Goal: Task Accomplishment & Management: Use online tool/utility

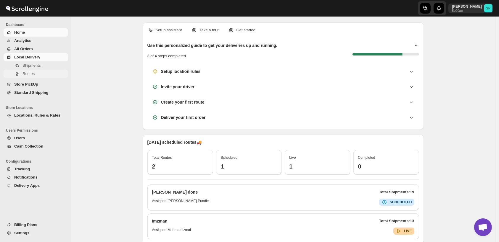
click at [30, 75] on span "Routes" at bounding box center [28, 74] width 12 height 4
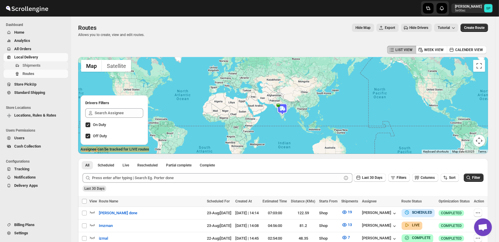
click at [30, 66] on span "Shipments" at bounding box center [31, 65] width 18 height 4
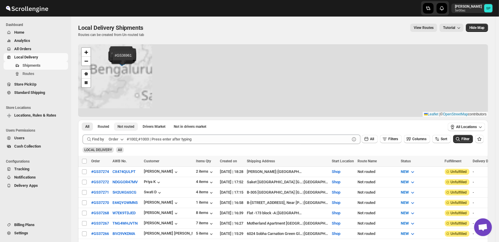
click at [125, 126] on span "Not routed" at bounding box center [125, 126] width 17 height 5
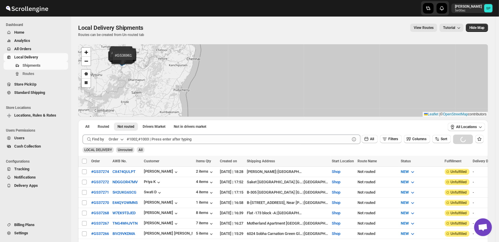
click at [122, 138] on icon "button" at bounding box center [122, 140] width 6 height 6
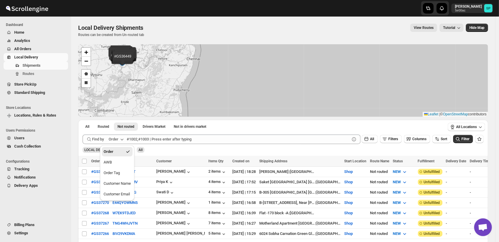
click at [114, 175] on div "Order Tag" at bounding box center [112, 173] width 16 height 6
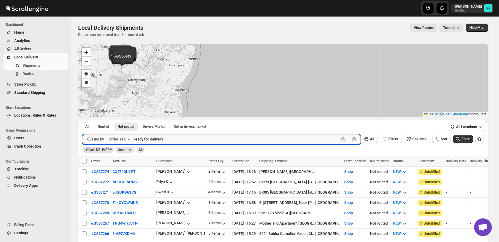
type input "ready for delivery"
click at [83, 120] on button "Submit" at bounding box center [91, 123] width 17 height 6
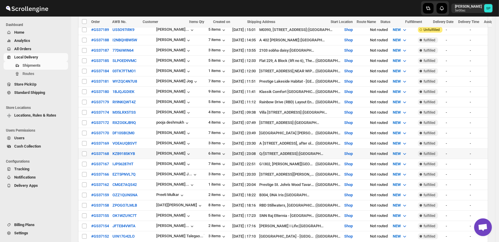
scroll to position [230, 0]
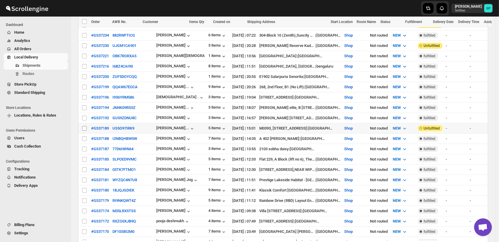
click at [86, 126] on input "Select shipment" at bounding box center [84, 128] width 5 height 5
checkbox input "true"
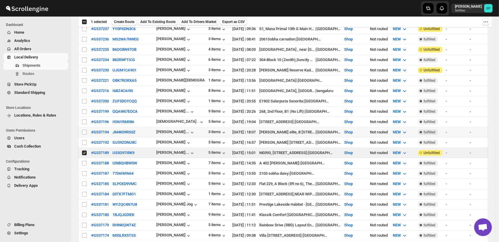
scroll to position [197, 0]
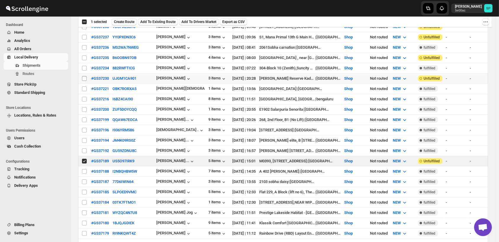
click at [85, 76] on input "Select shipment" at bounding box center [84, 78] width 5 height 5
checkbox input "true"
click at [82, 56] on input "Select shipment" at bounding box center [84, 58] width 5 height 5
checkbox input "true"
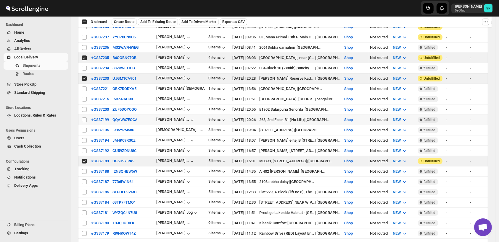
scroll to position [131, 0]
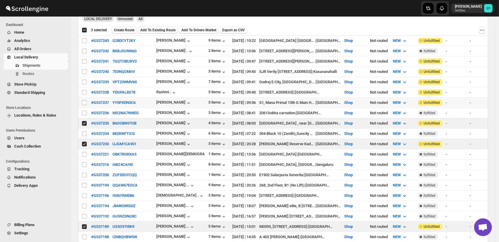
click at [80, 100] on td "Select shipment" at bounding box center [83, 103] width 11 height 10
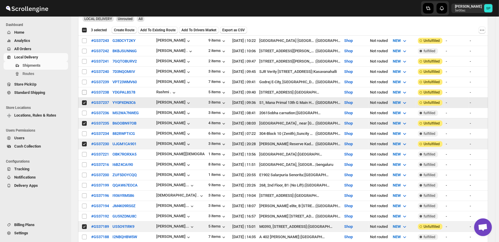
checkbox input "true"
click at [84, 90] on input "Select shipment" at bounding box center [84, 92] width 5 height 5
checkbox input "true"
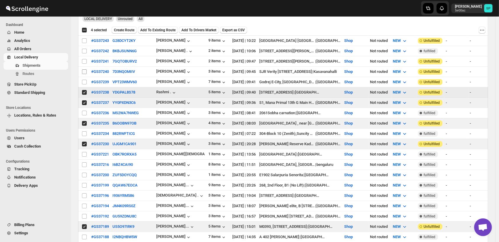
click at [84, 80] on input "Select shipment" at bounding box center [84, 82] width 5 height 5
checkbox input "true"
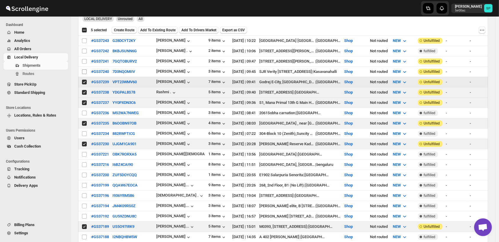
click at [85, 69] on input "Select shipment" at bounding box center [84, 71] width 5 height 5
checkbox input "true"
click at [85, 60] on input "Select shipment" at bounding box center [84, 61] width 5 height 5
checkbox input "true"
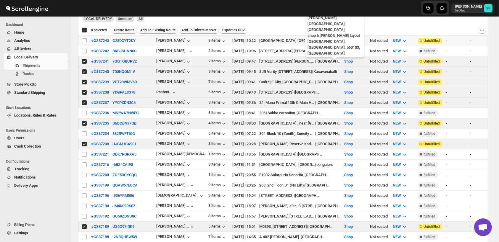
scroll to position [66, 0]
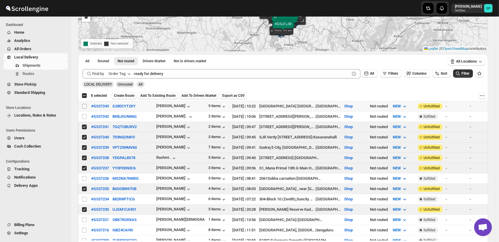
click at [84, 105] on input "Select shipment" at bounding box center [84, 106] width 5 height 5
checkbox input "true"
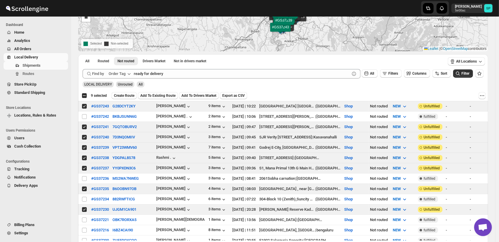
scroll to position [33, 0]
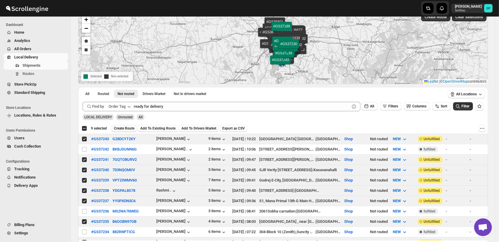
click at [117, 127] on span "Create Route" at bounding box center [124, 128] width 20 height 5
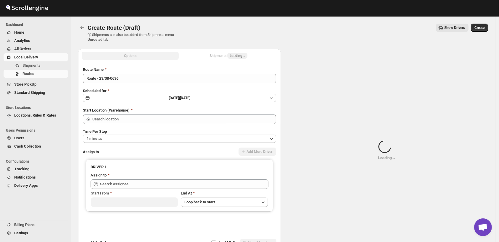
type input "Shop"
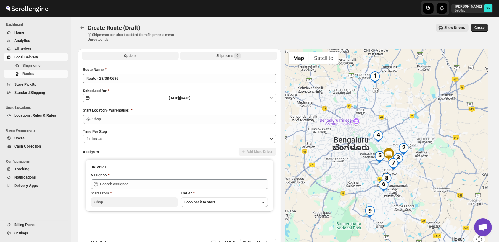
click at [223, 54] on div "Shipments 9" at bounding box center [228, 56] width 25 height 6
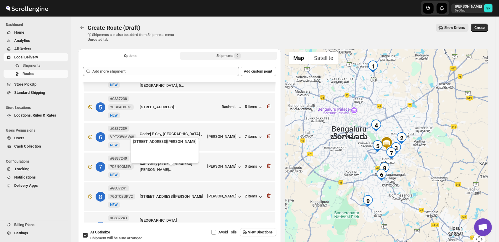
scroll to position [132, 0]
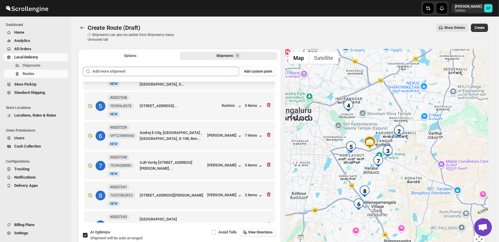
drag, startPoint x: 394, startPoint y: 158, endPoint x: 401, endPoint y: 183, distance: 26.8
click at [401, 183] on div at bounding box center [386, 151] width 203 height 204
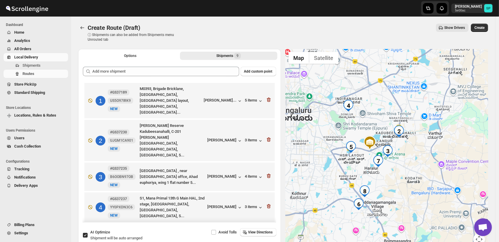
scroll to position [0, 0]
click at [268, 98] on icon "button" at bounding box center [268, 100] width 4 height 4
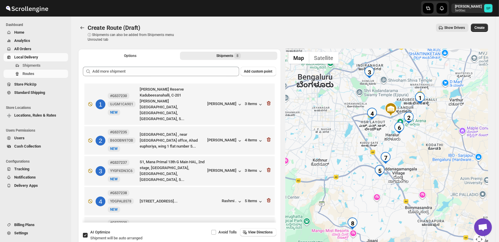
click at [268, 101] on icon "button" at bounding box center [268, 103] width 4 height 4
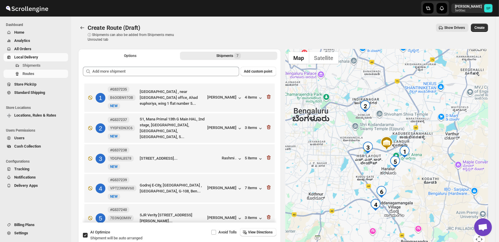
click at [268, 97] on icon "button" at bounding box center [268, 97] width 4 height 4
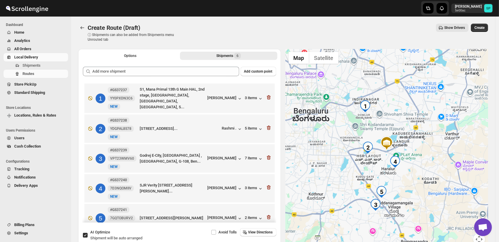
click at [268, 97] on icon "button" at bounding box center [268, 98] width 4 height 4
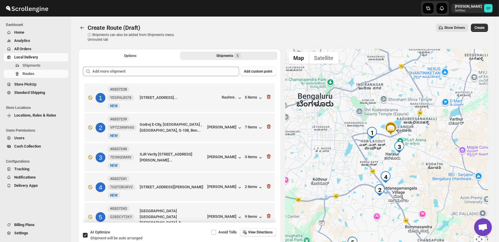
click at [268, 97] on icon "button" at bounding box center [268, 97] width 4 height 4
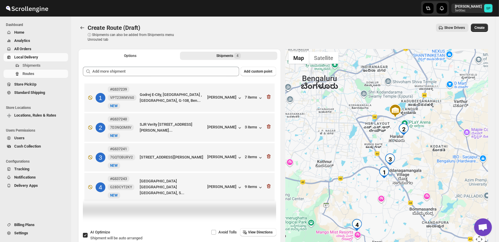
click at [268, 97] on icon "button" at bounding box center [269, 97] width 6 height 6
click at [268, 124] on icon "button" at bounding box center [269, 127] width 6 height 6
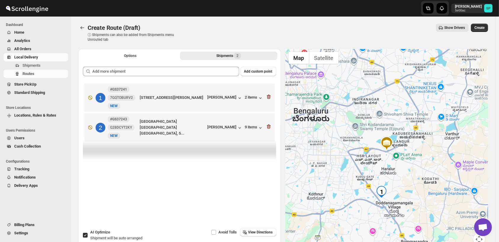
click at [268, 97] on icon "button" at bounding box center [269, 97] width 6 height 6
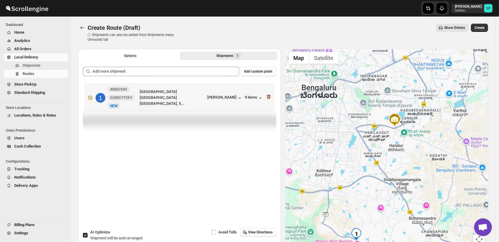
click at [268, 97] on icon "button" at bounding box center [269, 97] width 6 height 6
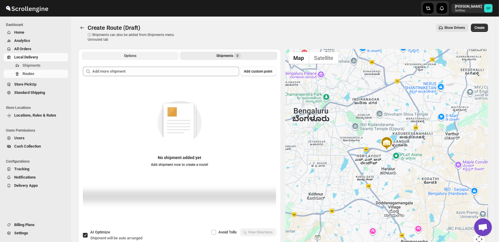
click at [132, 56] on span "Options" at bounding box center [130, 56] width 12 height 5
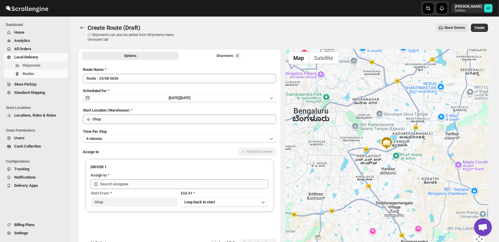
click at [19, 66] on icon "Navigation" at bounding box center [17, 65] width 5 height 5
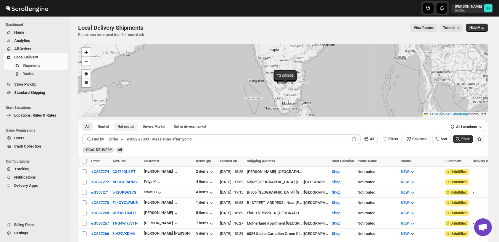
click at [118, 129] on button "Not routed" at bounding box center [126, 127] width 24 height 8
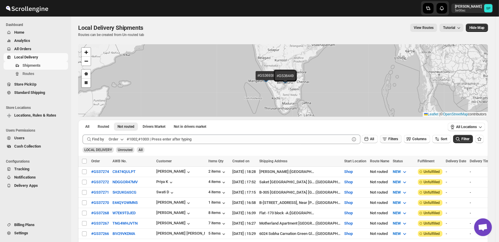
click at [394, 141] on button "Filters" at bounding box center [391, 139] width 22 height 8
click at [405, 164] on button "Add Filter" at bounding box center [393, 163] width 27 height 8
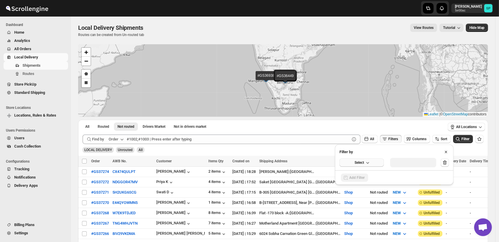
click at [363, 165] on button "Select" at bounding box center [361, 163] width 44 height 8
click at [369, 215] on div "Fulfillment Status" at bounding box center [357, 218] width 29 height 6
click at [403, 164] on div "Select value" at bounding box center [408, 162] width 30 height 5
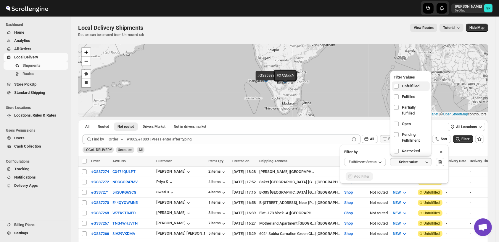
click at [408, 86] on span "Unfulfilled" at bounding box center [410, 86] width 17 height 6
click at [398, 86] on input "checkbox" at bounding box center [396, 86] width 5 height 5
checkbox input "true"
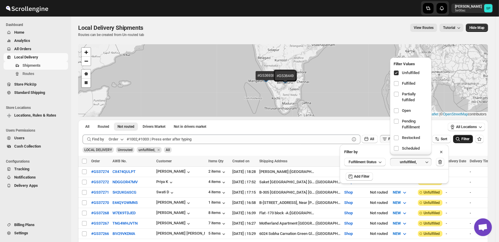
click at [469, 139] on span "Filter" at bounding box center [465, 139] width 8 height 4
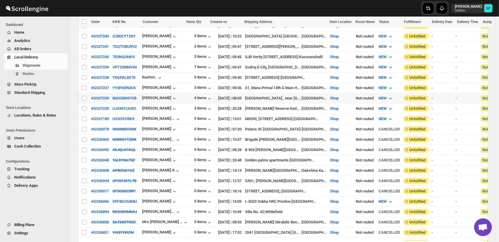
scroll to position [361, 0]
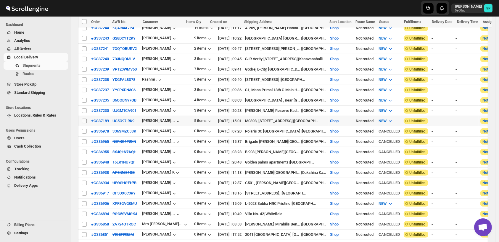
click at [83, 119] on input "Select shipment" at bounding box center [84, 121] width 5 height 5
checkbox input "true"
click at [84, 109] on input "Select shipment" at bounding box center [84, 111] width 5 height 5
checkbox input "true"
click at [85, 98] on input "Select shipment" at bounding box center [84, 100] width 5 height 5
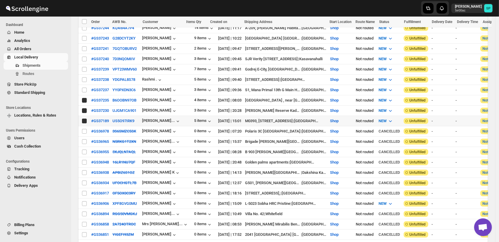
checkbox input "true"
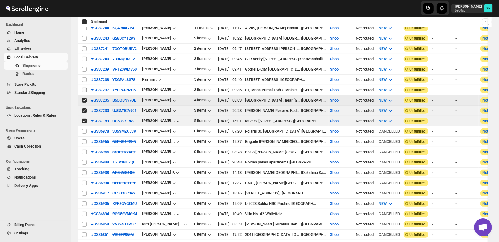
click at [84, 88] on input "Select shipment" at bounding box center [84, 90] width 5 height 5
checkbox input "true"
click at [83, 77] on input "Select shipment" at bounding box center [84, 79] width 5 height 5
checkbox input "true"
click at [84, 67] on input "Select shipment" at bounding box center [84, 69] width 5 height 5
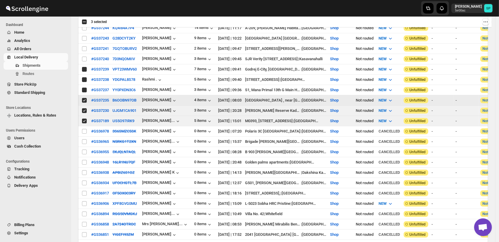
checkbox input "true"
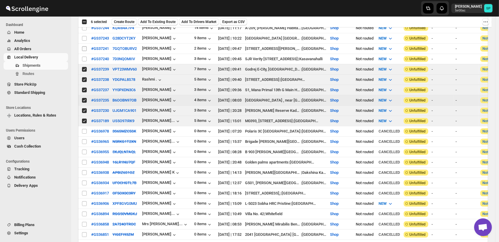
click at [84, 62] on input "Select shipment" at bounding box center [84, 59] width 5 height 5
checkbox input "true"
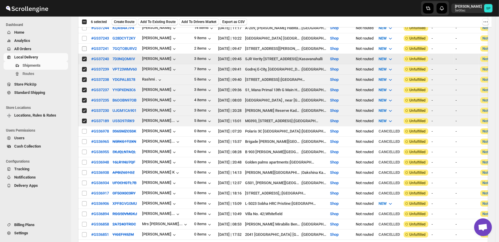
click at [84, 51] on input "Select shipment" at bounding box center [84, 48] width 5 height 5
checkbox input "true"
click at [85, 41] on input "Select shipment" at bounding box center [84, 38] width 5 height 5
checkbox input "true"
click at [84, 30] on input "Select shipment" at bounding box center [84, 28] width 5 height 5
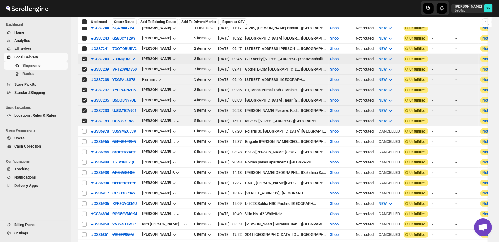
checkbox input "true"
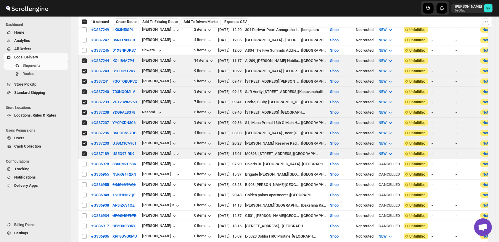
scroll to position [230, 0]
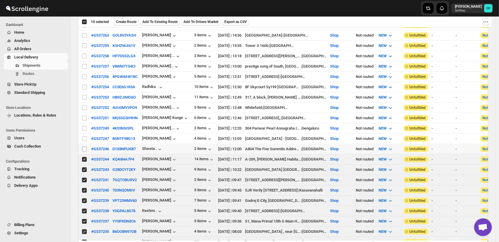
click at [83, 147] on input "Select shipment" at bounding box center [84, 149] width 5 height 5
checkbox input "true"
click at [83, 137] on input "Select shipment" at bounding box center [84, 139] width 5 height 5
checkbox input "true"
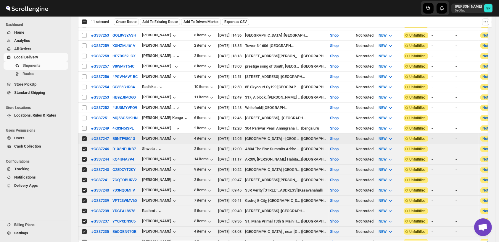
click at [86, 126] on input "Select shipment" at bounding box center [84, 128] width 5 height 5
checkbox input "true"
click at [84, 116] on input "Select shipment" at bounding box center [84, 118] width 5 height 5
checkbox input "true"
click at [85, 106] on input "Select shipment" at bounding box center [84, 108] width 5 height 5
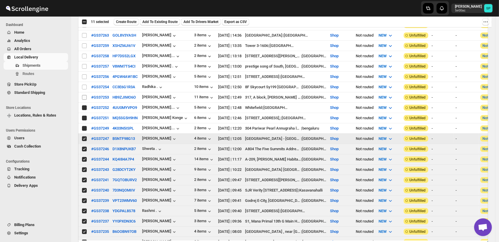
checkbox input "true"
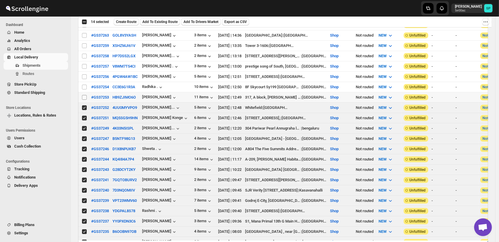
click at [83, 95] on input "Select shipment" at bounding box center [84, 97] width 5 height 5
checkbox input "true"
click at [83, 85] on input "Select shipment" at bounding box center [84, 87] width 5 height 5
checkbox input "true"
click at [85, 75] on input "Select shipment" at bounding box center [84, 77] width 5 height 5
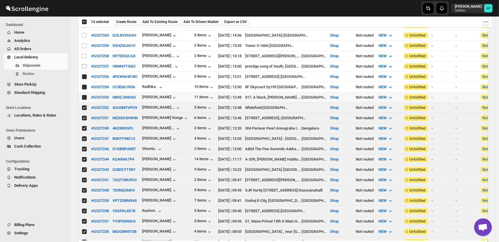
checkbox input "true"
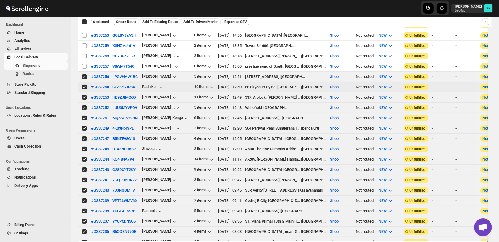
click at [85, 64] on input "Select shipment" at bounding box center [84, 66] width 5 height 5
checkbox input "true"
click at [85, 54] on input "Select shipment" at bounding box center [84, 56] width 5 height 5
checkbox input "true"
click at [85, 43] on input "Select shipment" at bounding box center [84, 45] width 5 height 5
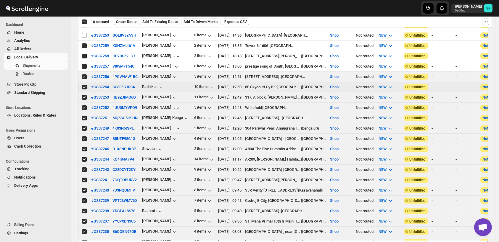
checkbox input "true"
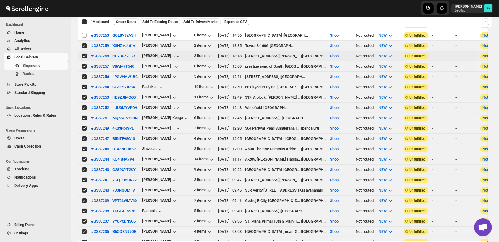
click at [85, 33] on input "Select shipment" at bounding box center [84, 35] width 5 height 5
checkbox input "true"
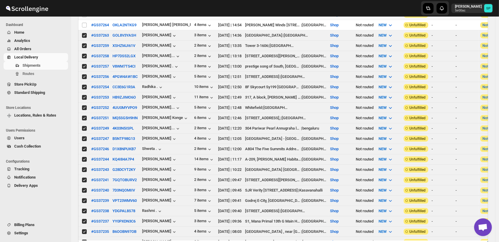
scroll to position [66, 0]
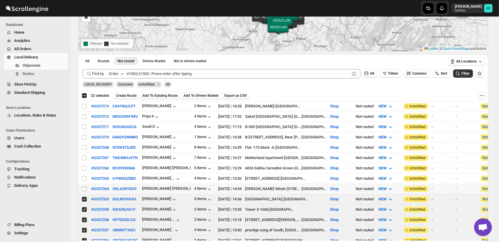
click at [85, 187] on input "Select shipment" at bounding box center [84, 189] width 5 height 5
checkbox input "true"
click at [84, 177] on input "Select shipment" at bounding box center [84, 179] width 5 height 5
checkbox input "true"
click at [84, 166] on input "Select shipment" at bounding box center [84, 168] width 5 height 5
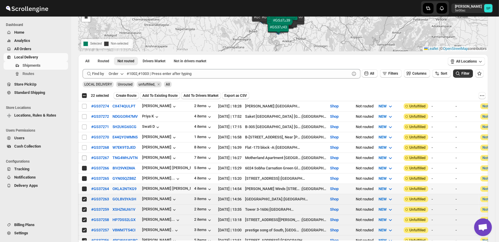
checkbox input "true"
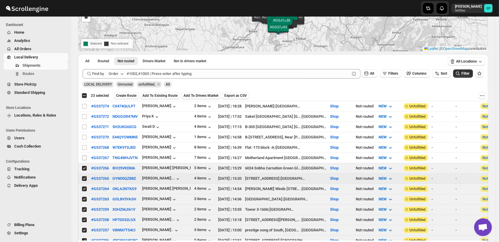
click at [84, 156] on input "Select shipment" at bounding box center [84, 158] width 5 height 5
checkbox input "true"
click at [85, 145] on input "Select shipment" at bounding box center [84, 147] width 5 height 5
checkbox input "true"
click at [85, 136] on input "Select shipment" at bounding box center [84, 137] width 5 height 5
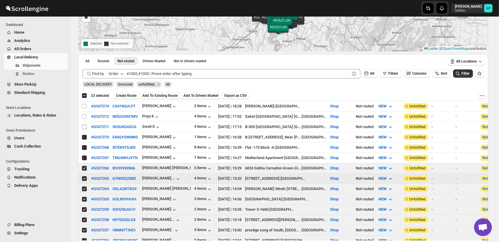
checkbox input "true"
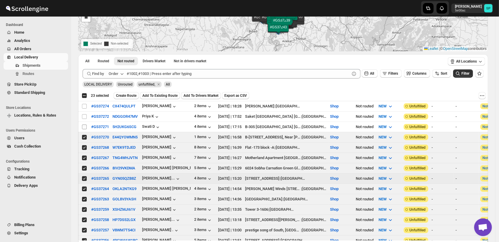
click at [85, 125] on input "Select shipment" at bounding box center [84, 127] width 5 height 5
checkbox input "true"
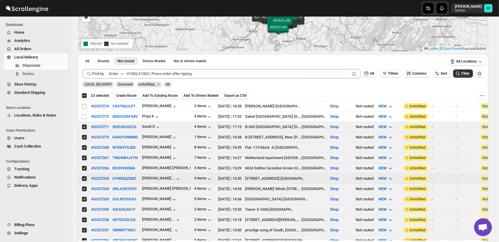
click at [85, 115] on input "Select shipment" at bounding box center [84, 116] width 5 height 5
checkbox input "true"
click at [84, 106] on input "Select shipment" at bounding box center [84, 106] width 5 height 5
checkbox input "true"
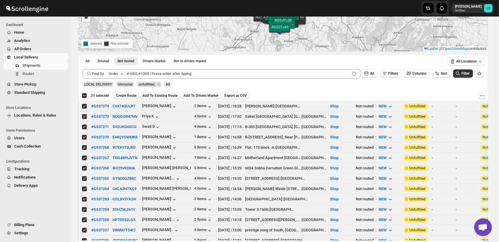
click at [123, 95] on span "Create Route" at bounding box center [126, 95] width 20 height 5
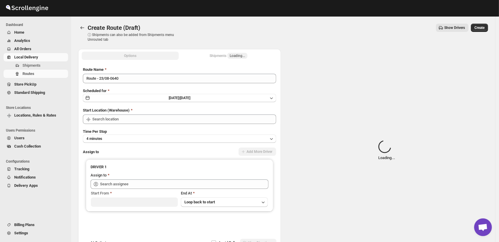
type input "Shop"
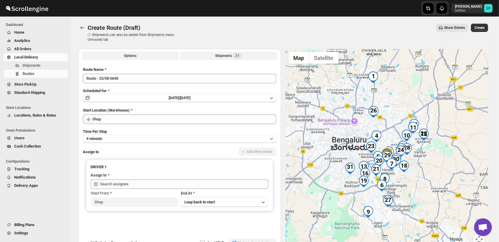
click at [229, 57] on div "Shipments 31" at bounding box center [228, 56] width 27 height 6
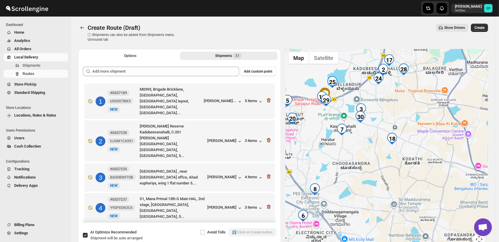
drag, startPoint x: 402, startPoint y: 163, endPoint x: 408, endPoint y: 190, distance: 27.6
click at [408, 190] on div at bounding box center [386, 151] width 203 height 204
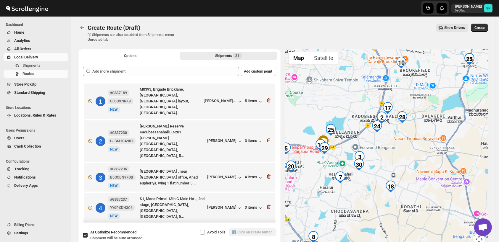
drag, startPoint x: 413, startPoint y: 152, endPoint x: 432, endPoint y: 162, distance: 21.4
click at [432, 162] on div at bounding box center [386, 151] width 203 height 204
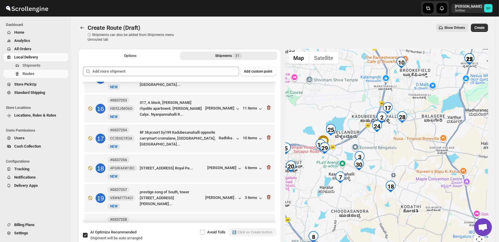
scroll to position [525, 0]
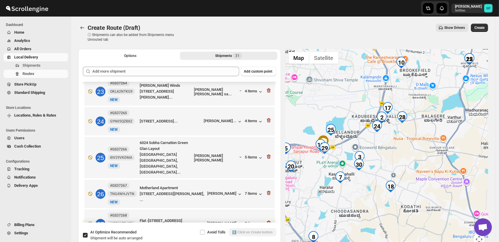
scroll to position [690, 0]
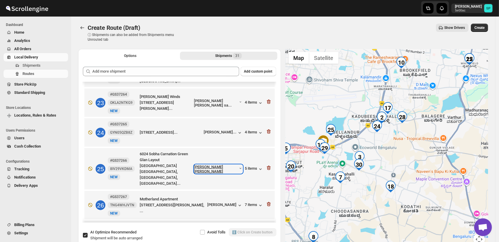
click at [233, 165] on div "[PERSON_NAME] [PERSON_NAME]" at bounding box center [218, 169] width 48 height 9
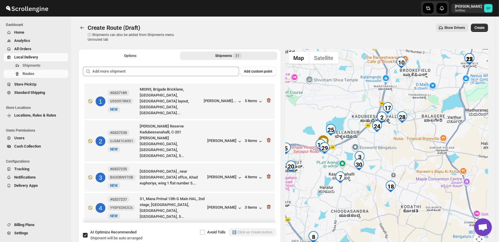
scroll to position [0, 0]
click at [266, 98] on icon "button" at bounding box center [269, 101] width 6 height 6
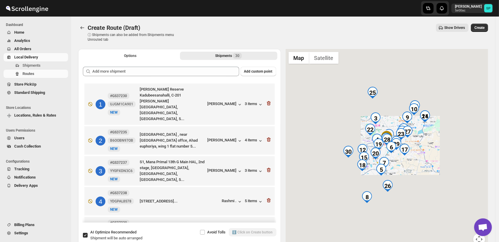
click at [266, 101] on icon "button" at bounding box center [269, 104] width 6 height 6
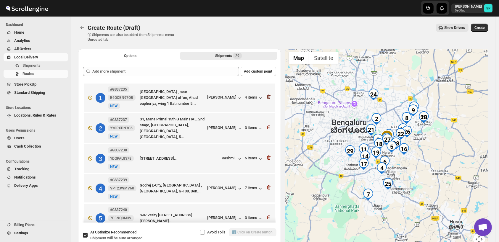
click at [266, 97] on icon "button" at bounding box center [269, 97] width 6 height 6
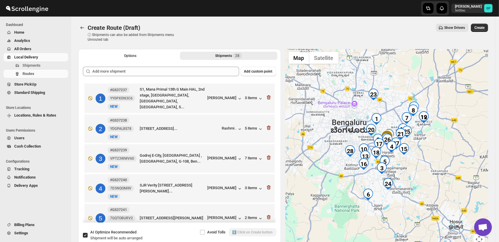
click at [266, 97] on icon "button" at bounding box center [269, 98] width 6 height 6
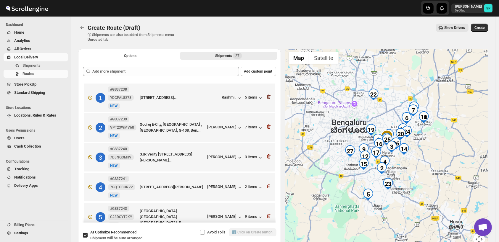
click at [266, 97] on icon "button" at bounding box center [269, 97] width 6 height 6
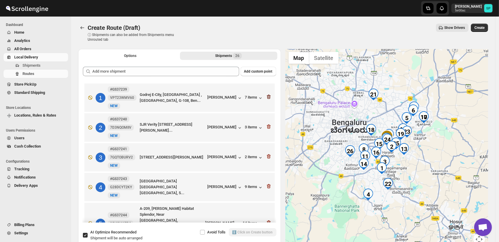
click at [266, 98] on icon "button" at bounding box center [269, 97] width 6 height 6
click at [266, 124] on icon "button" at bounding box center [269, 127] width 6 height 6
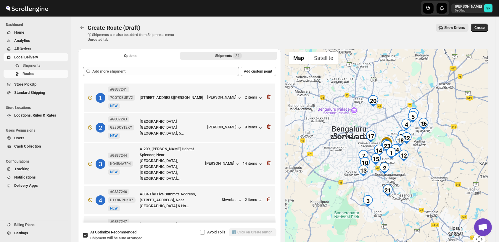
click at [266, 98] on icon "button" at bounding box center [269, 97] width 6 height 6
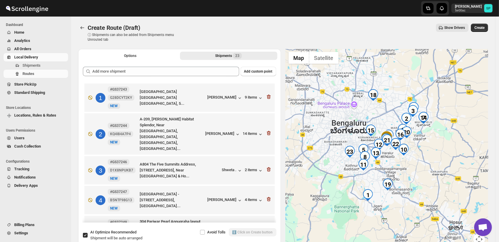
click at [266, 98] on icon "button" at bounding box center [269, 97] width 6 height 6
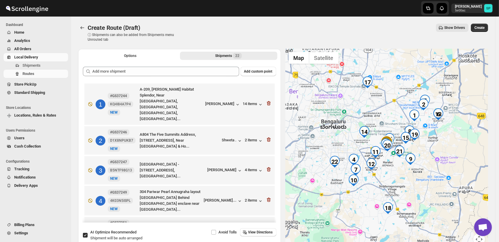
click at [266, 101] on icon "button" at bounding box center [269, 104] width 6 height 6
click at [266, 137] on icon "button" at bounding box center [269, 140] width 6 height 6
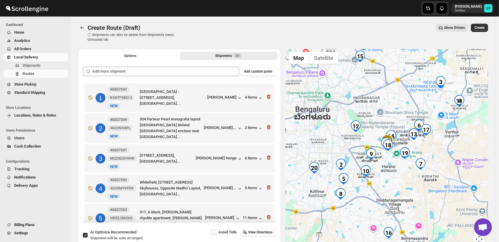
click at [266, 98] on icon "button" at bounding box center [269, 97] width 6 height 6
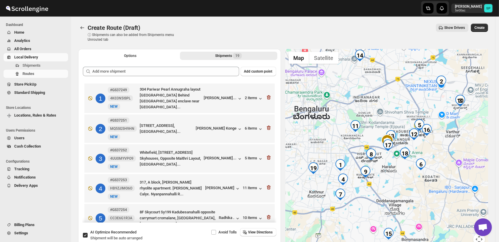
click at [266, 98] on icon "button" at bounding box center [269, 98] width 6 height 6
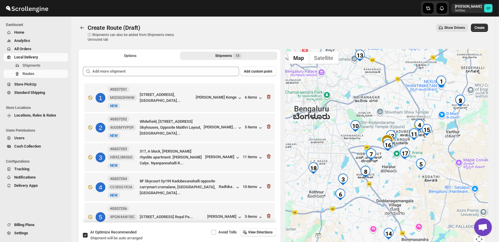
click at [266, 98] on icon "button" at bounding box center [269, 97] width 6 height 6
click at [266, 124] on icon "button" at bounding box center [269, 127] width 6 height 6
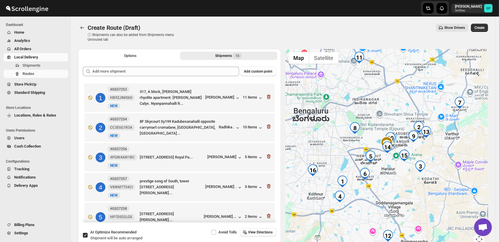
click at [266, 98] on icon "button" at bounding box center [269, 97] width 6 height 6
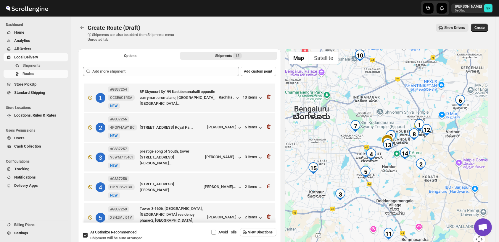
click at [266, 98] on icon "button" at bounding box center [269, 97] width 6 height 6
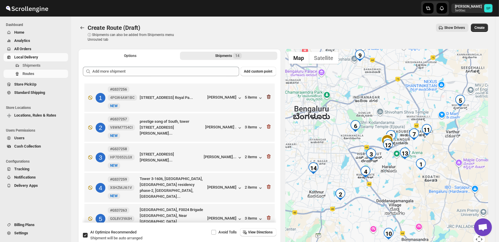
click at [267, 98] on icon "button" at bounding box center [269, 97] width 6 height 6
click at [267, 124] on icon "button" at bounding box center [269, 127] width 6 height 6
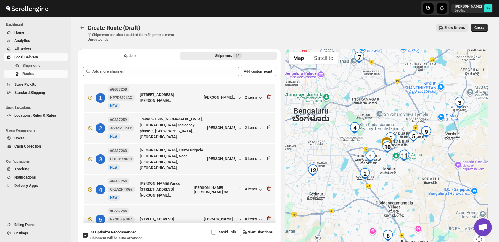
click at [267, 98] on icon "button" at bounding box center [269, 97] width 6 height 6
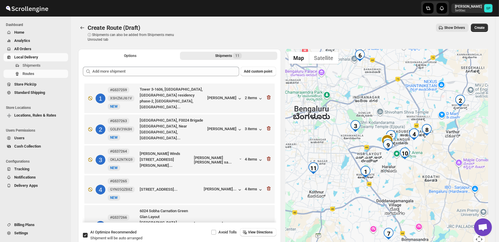
click at [267, 98] on icon "button" at bounding box center [269, 98] width 6 height 6
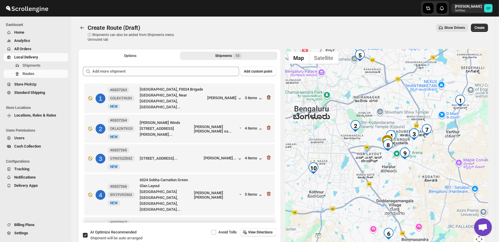
click at [267, 99] on icon "button" at bounding box center [269, 98] width 6 height 6
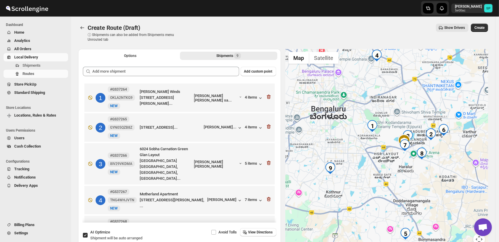
click at [267, 99] on icon "button" at bounding box center [268, 97] width 4 height 4
click at [267, 125] on icon "button" at bounding box center [268, 127] width 4 height 4
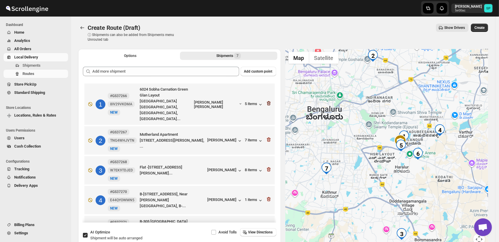
click at [267, 101] on icon "button" at bounding box center [268, 103] width 4 height 4
click at [267, 138] on icon "button" at bounding box center [268, 140] width 4 height 4
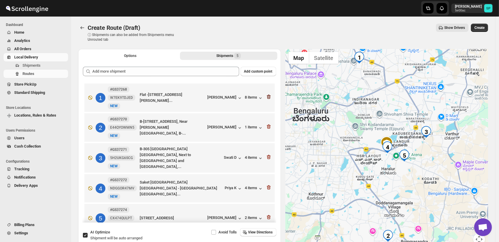
click at [267, 100] on icon "button" at bounding box center [269, 97] width 6 height 6
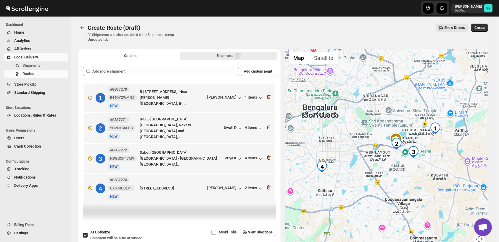
click at [267, 100] on icon "button" at bounding box center [269, 97] width 6 height 6
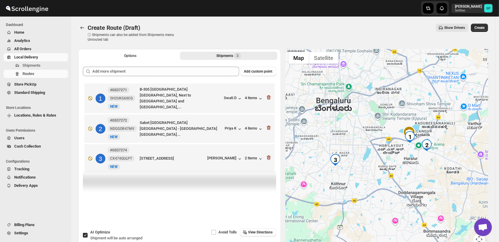
click at [267, 100] on icon "button" at bounding box center [269, 98] width 6 height 6
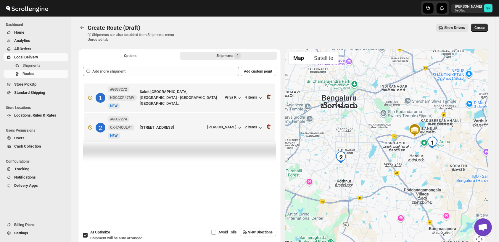
click at [268, 97] on icon "button" at bounding box center [269, 97] width 6 height 6
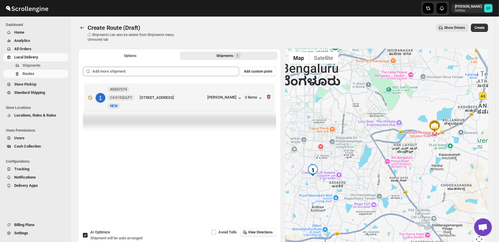
click at [269, 96] on icon "button" at bounding box center [269, 97] width 6 height 6
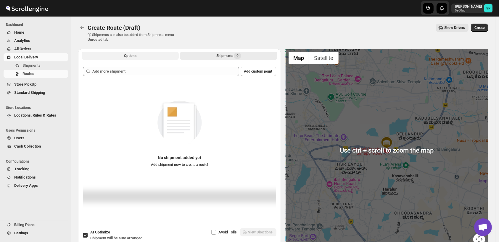
click at [113, 57] on button "Options" at bounding box center [130, 56] width 97 height 8
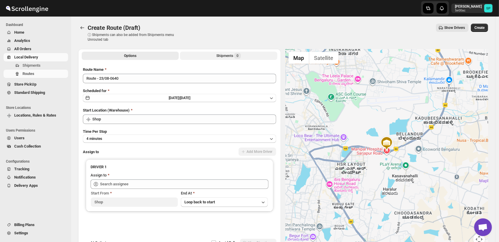
click at [221, 56] on div "Shipments 0" at bounding box center [228, 56] width 25 height 6
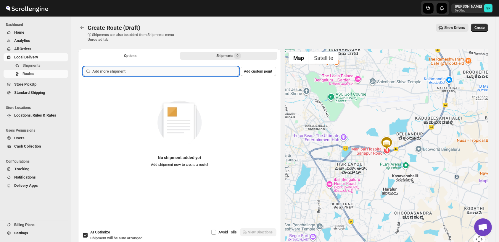
click at [196, 73] on input "text" at bounding box center [165, 71] width 147 height 9
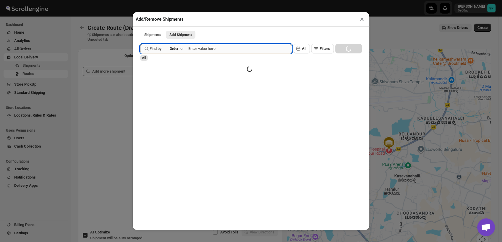
click at [201, 52] on input "text" at bounding box center [240, 48] width 104 height 9
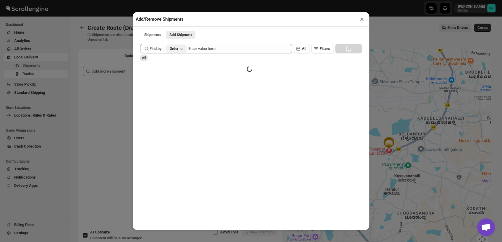
click at [180, 49] on button "Order" at bounding box center [176, 49] width 20 height 8
click at [183, 84] on button "Order Tag" at bounding box center [177, 83] width 31 height 9
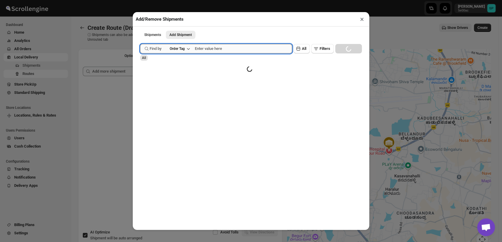
click at [210, 48] on input "text" at bounding box center [243, 48] width 97 height 9
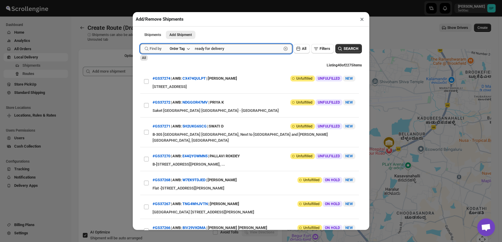
type input "ready for delivery"
click at [140, 0] on button "Submit" at bounding box center [148, 3] width 17 height 6
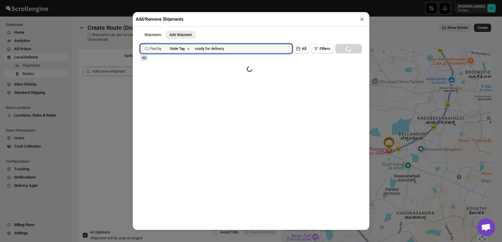
click at [359, 16] on button "×" at bounding box center [362, 19] width 9 height 8
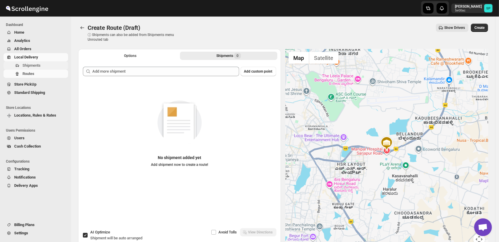
click at [43, 65] on span "Shipments" at bounding box center [44, 66] width 44 height 6
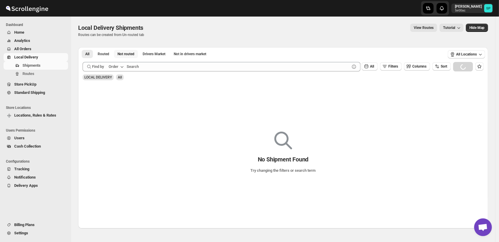
click at [120, 55] on span "Not routed" at bounding box center [125, 54] width 17 height 5
click at [126, 54] on span "Not routed" at bounding box center [125, 54] width 17 height 5
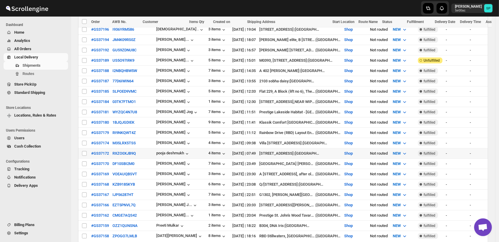
scroll to position [427, 0]
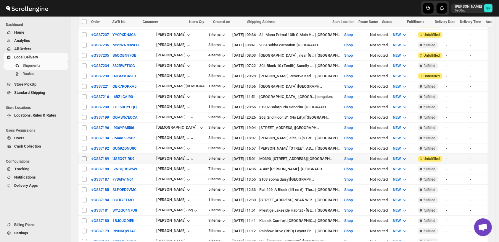
click at [84, 157] on input "Select shipment" at bounding box center [84, 159] width 5 height 5
checkbox input "true"
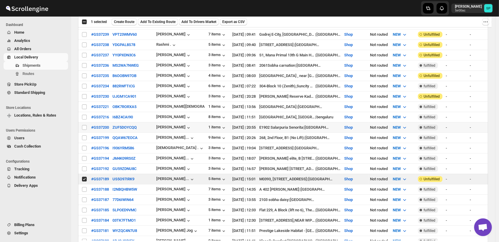
scroll to position [394, 0]
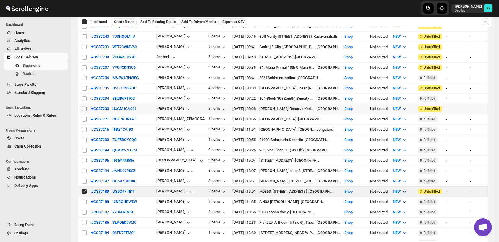
click at [85, 107] on input "Select shipment" at bounding box center [84, 109] width 5 height 5
checkbox input "true"
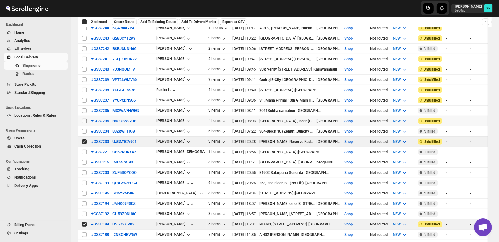
click at [83, 119] on input "Select shipment" at bounding box center [84, 121] width 5 height 5
checkbox input "true"
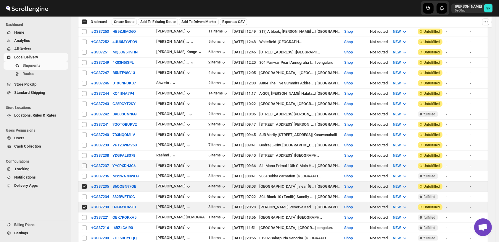
click at [84, 164] on input "Select shipment" at bounding box center [84, 166] width 5 height 5
checkbox input "true"
click at [84, 153] on input "Select shipment" at bounding box center [84, 155] width 5 height 5
checkbox input "true"
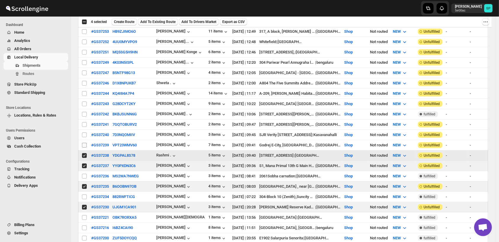
click at [84, 143] on input "Select shipment" at bounding box center [84, 145] width 5 height 5
checkbox input "true"
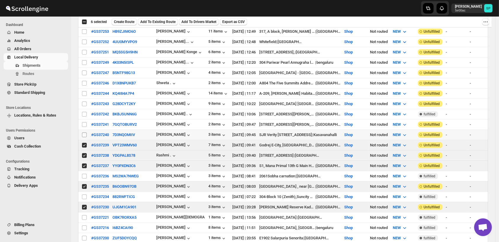
click at [85, 133] on input "Select shipment" at bounding box center [84, 135] width 5 height 5
checkbox input "true"
click at [85, 122] on input "Select shipment" at bounding box center [84, 124] width 5 height 5
checkbox input "true"
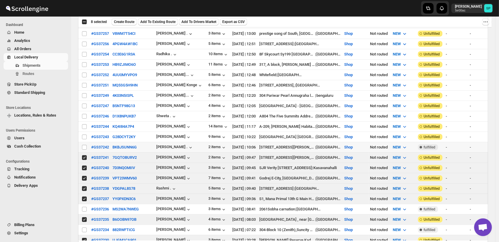
scroll to position [230, 0]
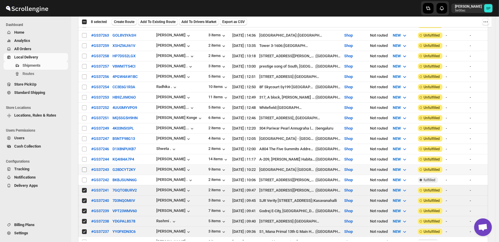
click at [83, 168] on input "Select shipment" at bounding box center [84, 170] width 5 height 5
checkbox input "true"
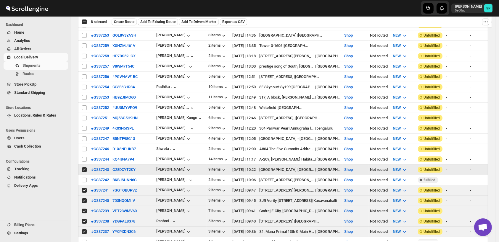
click at [84, 157] on input "Select shipment" at bounding box center [84, 159] width 5 height 5
checkbox input "true"
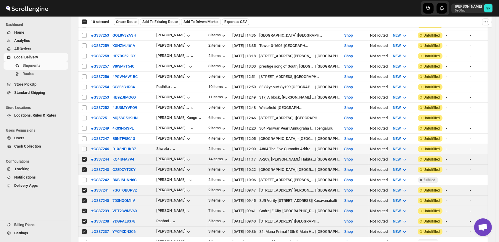
click at [84, 147] on input "Select shipment" at bounding box center [84, 149] width 5 height 5
checkbox input "true"
click at [84, 137] on input "Select shipment" at bounding box center [84, 139] width 5 height 5
checkbox input "true"
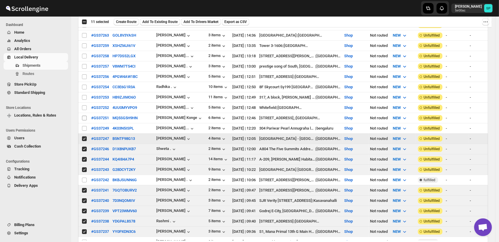
click at [83, 126] on input "Select shipment" at bounding box center [84, 128] width 5 height 5
checkbox input "true"
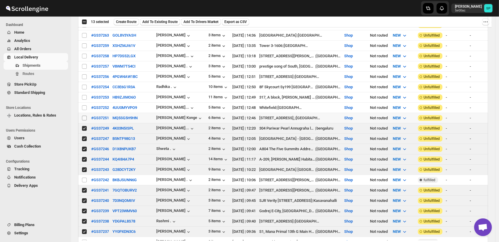
click at [84, 116] on input "Select shipment" at bounding box center [84, 118] width 5 height 5
checkbox input "true"
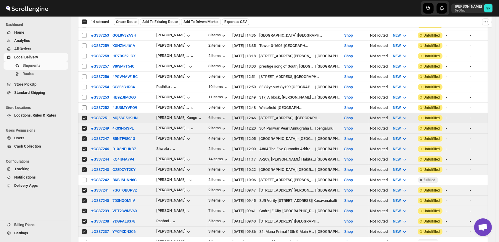
click at [85, 106] on input "Select shipment" at bounding box center [84, 108] width 5 height 5
checkbox input "true"
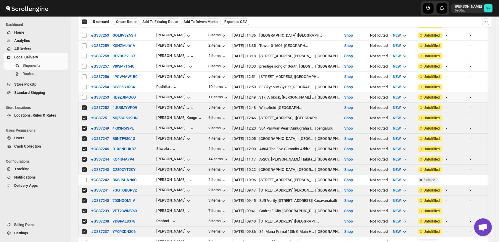
click at [85, 95] on span at bounding box center [84, 97] width 5 height 5
click at [85, 95] on input "Select shipment" at bounding box center [84, 97] width 5 height 5
checkbox input "true"
click at [85, 85] on input "Select shipment" at bounding box center [84, 87] width 5 height 5
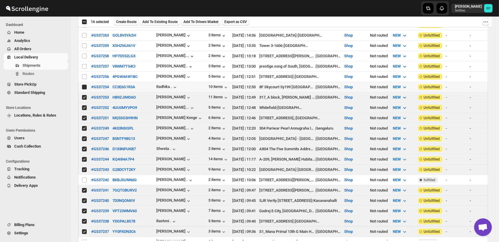
checkbox input "true"
click at [85, 75] on input "Select shipment" at bounding box center [84, 77] width 5 height 5
checkbox input "true"
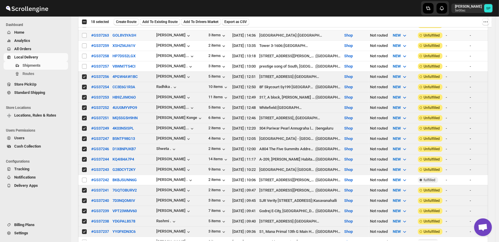
scroll to position [164, 0]
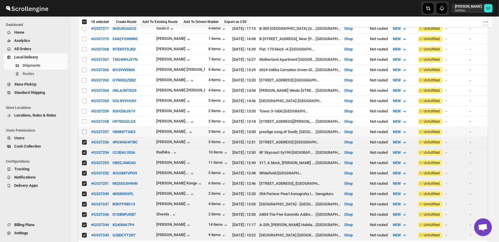
click at [84, 130] on input "Select shipment" at bounding box center [84, 132] width 5 height 5
checkbox input "true"
click at [85, 119] on input "Select shipment" at bounding box center [84, 121] width 5 height 5
checkbox input "true"
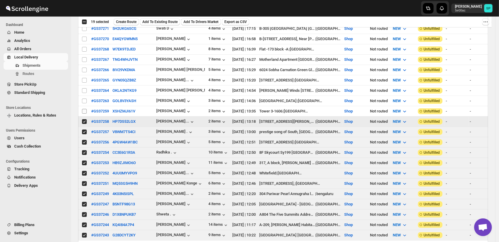
click at [84, 109] on input "Select shipment" at bounding box center [84, 111] width 5 height 5
checkbox input "true"
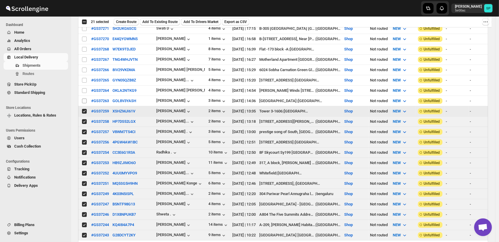
click at [83, 99] on input "Select shipment" at bounding box center [84, 101] width 5 height 5
checkbox input "true"
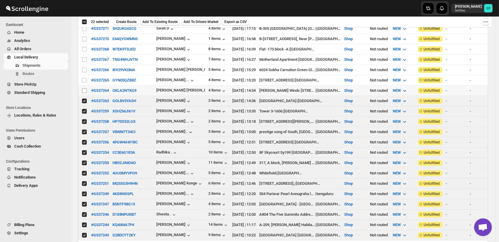
click at [84, 88] on input "Select shipment" at bounding box center [84, 90] width 5 height 5
checkbox input "true"
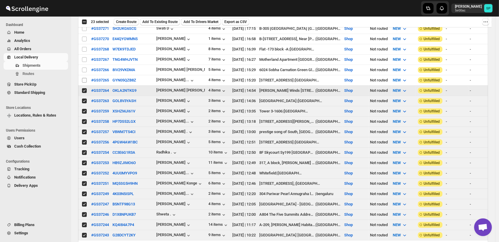
click at [85, 78] on input "Select shipment" at bounding box center [84, 80] width 5 height 5
checkbox input "true"
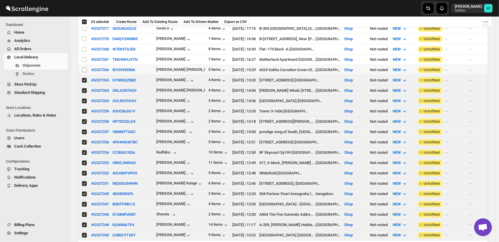
click at [85, 69] on input "Select shipment" at bounding box center [84, 70] width 5 height 5
checkbox input "true"
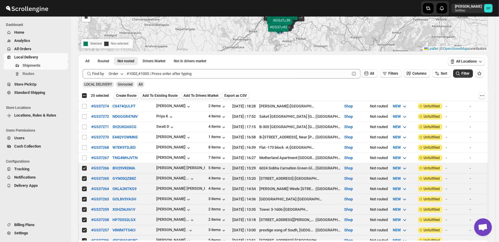
scroll to position [0, 0]
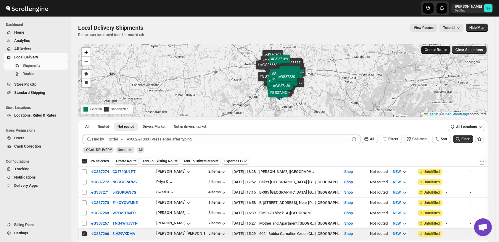
click at [434, 51] on span "Create Route" at bounding box center [435, 50] width 22 height 5
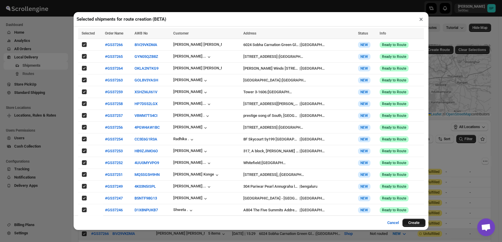
click at [417, 219] on button "Create" at bounding box center [413, 223] width 23 height 8
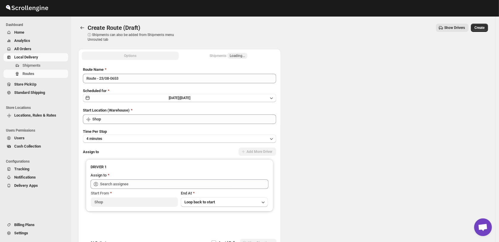
type input "Shop"
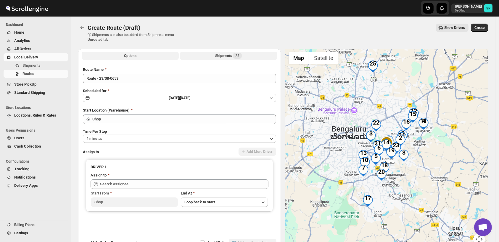
click at [219, 55] on div "Shipments 25" at bounding box center [228, 56] width 27 height 6
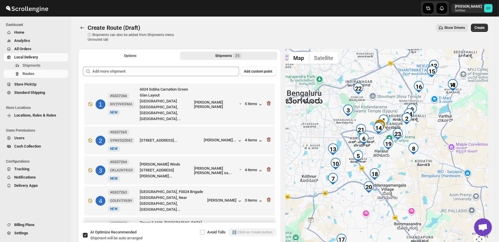
drag, startPoint x: 400, startPoint y: 171, endPoint x: 422, endPoint y: 193, distance: 30.7
click at [422, 193] on div at bounding box center [386, 151] width 203 height 204
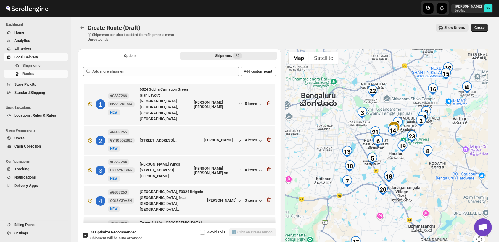
drag, startPoint x: 400, startPoint y: 174, endPoint x: 425, endPoint y: 186, distance: 27.5
click at [425, 186] on div at bounding box center [386, 151] width 203 height 204
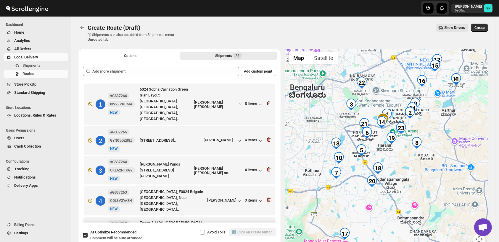
click at [266, 101] on icon "button" at bounding box center [269, 104] width 6 height 6
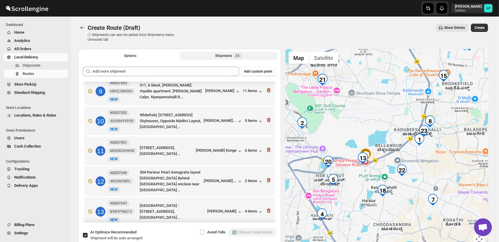
scroll to position [296, 0]
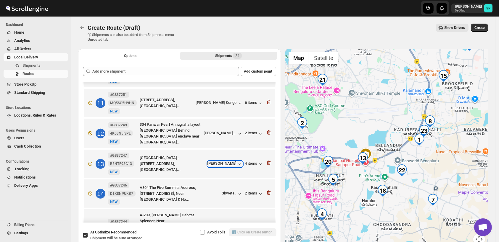
click at [237, 162] on icon "button" at bounding box center [240, 164] width 6 height 6
click at [266, 162] on icon "button" at bounding box center [269, 163] width 6 height 6
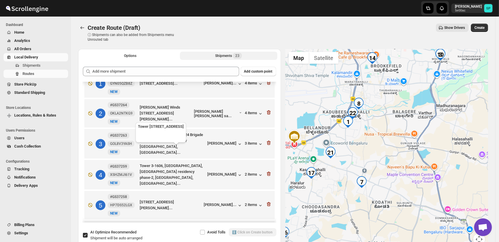
scroll to position [0, 0]
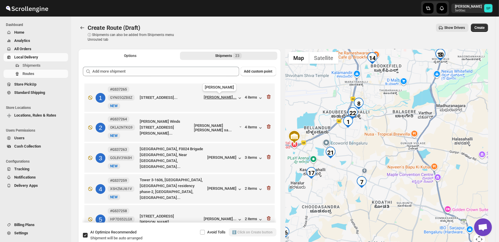
click at [220, 98] on div "[PERSON_NAME]..." at bounding box center [220, 97] width 33 height 4
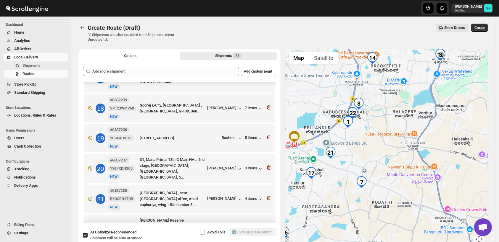
scroll to position [554, 0]
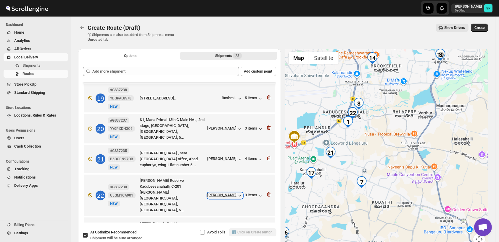
click at [219, 193] on div "[PERSON_NAME]" at bounding box center [224, 196] width 35 height 6
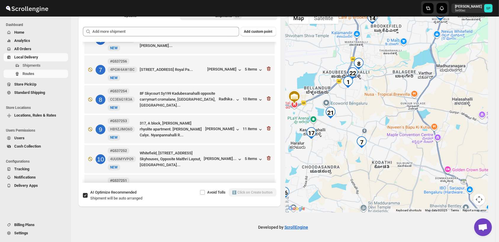
scroll to position [159, 0]
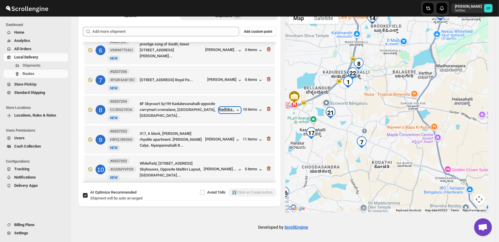
click at [232, 111] on div "Radhika ." at bounding box center [230, 110] width 22 height 6
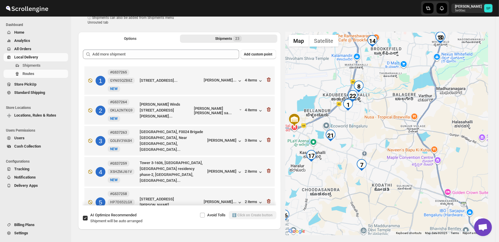
scroll to position [0, 0]
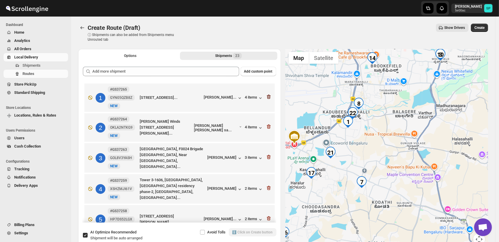
click at [267, 95] on icon "button" at bounding box center [268, 97] width 4 height 4
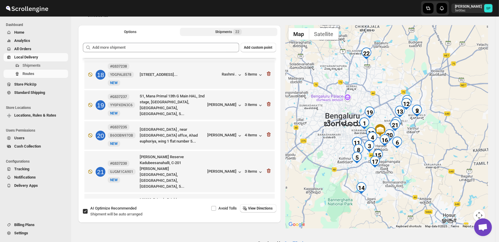
scroll to position [40, 0]
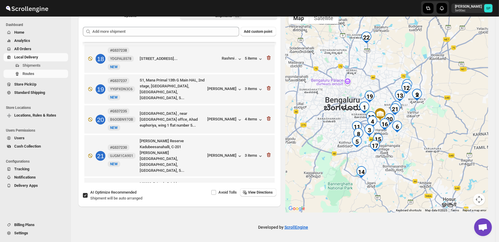
click at [267, 192] on icon "button" at bounding box center [269, 195] width 6 height 6
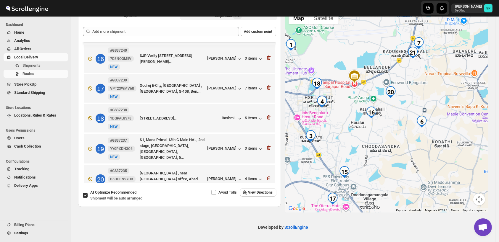
scroll to position [494, 0]
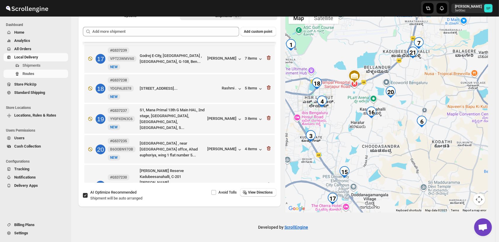
click at [266, 182] on icon "button" at bounding box center [269, 185] width 6 height 6
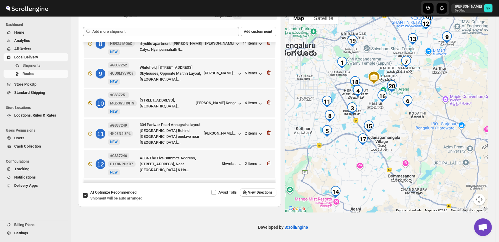
scroll to position [135, 0]
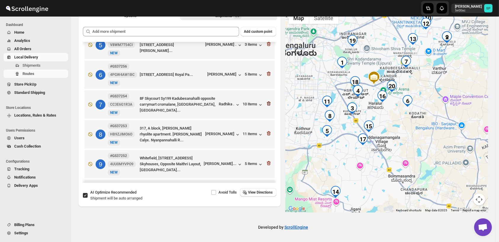
click at [266, 102] on icon "button" at bounding box center [268, 104] width 4 height 4
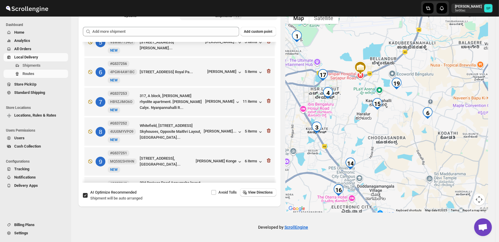
scroll to position [39, 0]
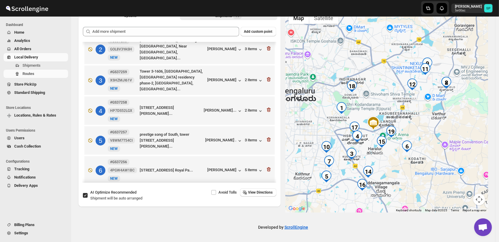
drag, startPoint x: 452, startPoint y: 89, endPoint x: 449, endPoint y: 129, distance: 40.3
click at [449, 129] on div at bounding box center [386, 111] width 203 height 204
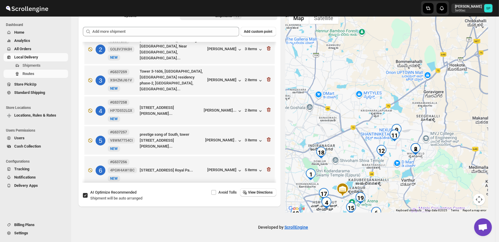
drag, startPoint x: 429, startPoint y: 115, endPoint x: 399, endPoint y: 178, distance: 69.2
click at [399, 178] on div at bounding box center [386, 111] width 203 height 204
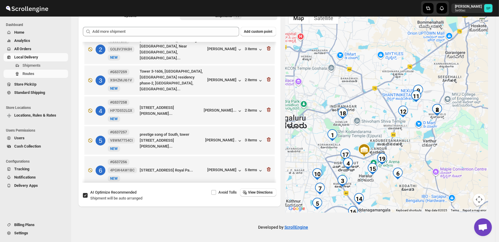
drag, startPoint x: 407, startPoint y: 164, endPoint x: 434, endPoint y: 118, distance: 52.6
click at [434, 118] on div at bounding box center [386, 111] width 203 height 204
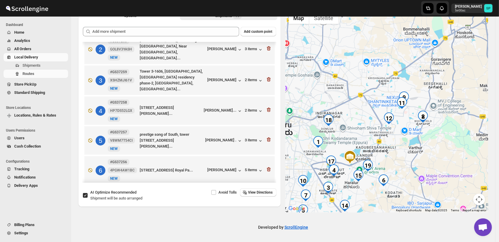
drag, startPoint x: 422, startPoint y: 114, endPoint x: 413, endPoint y: 163, distance: 49.7
click at [413, 163] on div at bounding box center [386, 111] width 203 height 204
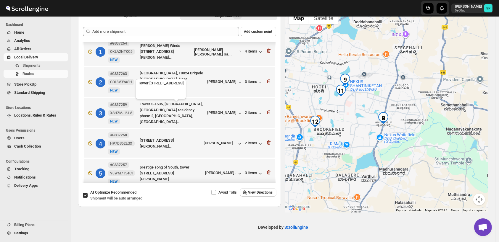
scroll to position [0, 0]
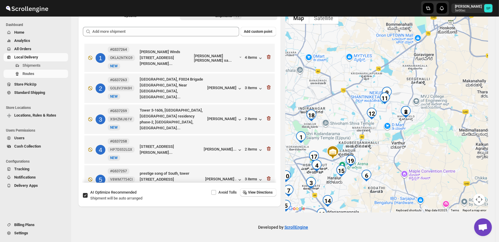
drag, startPoint x: 378, startPoint y: 153, endPoint x: 409, endPoint y: 129, distance: 39.2
click at [409, 129] on div at bounding box center [386, 111] width 203 height 204
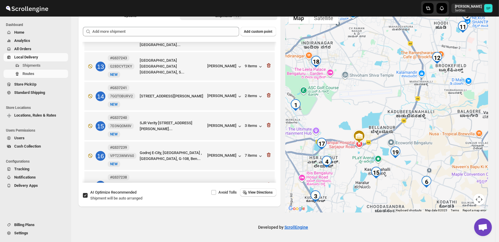
scroll to position [394, 0]
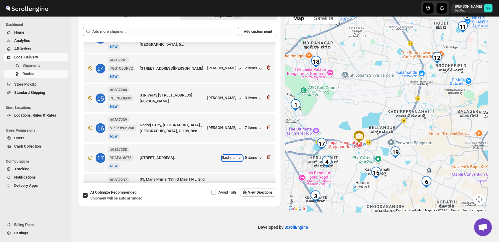
click at [225, 156] on div "Rashmi ." at bounding box center [232, 159] width 21 height 6
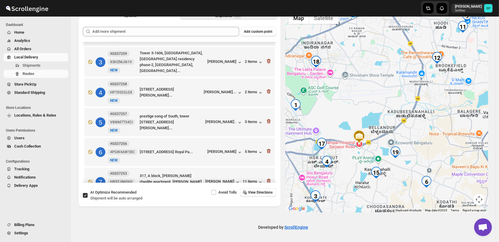
scroll to position [33, 0]
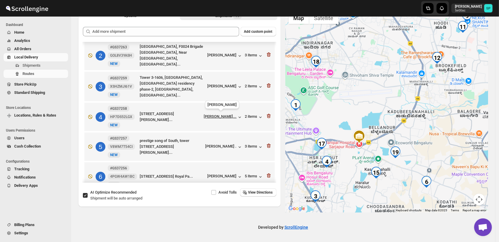
click at [207, 115] on div "[PERSON_NAME]..." at bounding box center [220, 116] width 33 height 4
click at [266, 115] on icon "button" at bounding box center [269, 116] width 6 height 6
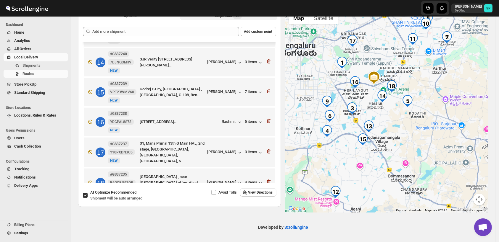
scroll to position [403, 0]
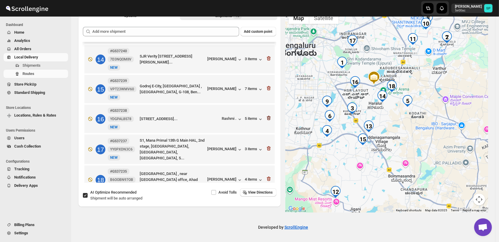
click at [268, 116] on icon "button" at bounding box center [268, 118] width 4 height 4
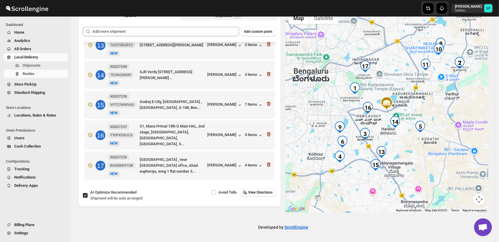
scroll to position [373, 0]
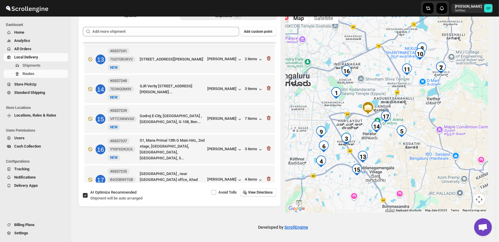
click at [461, 131] on div at bounding box center [386, 111] width 203 height 204
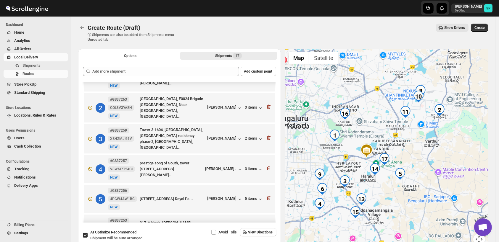
scroll to position [0, 0]
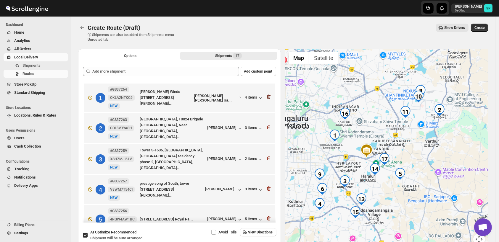
click at [266, 96] on icon "button" at bounding box center [269, 97] width 6 height 6
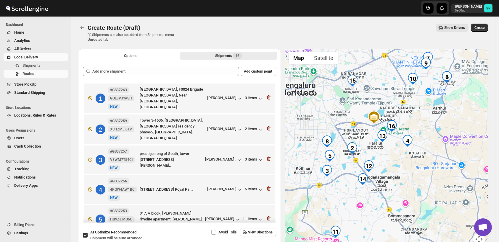
click at [266, 96] on icon "button" at bounding box center [269, 98] width 6 height 6
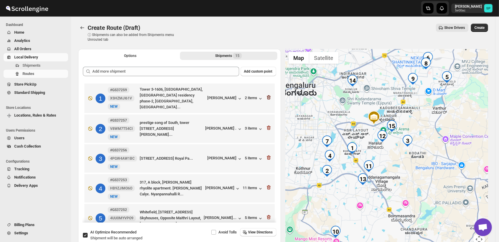
click at [266, 96] on icon "button" at bounding box center [269, 98] width 6 height 6
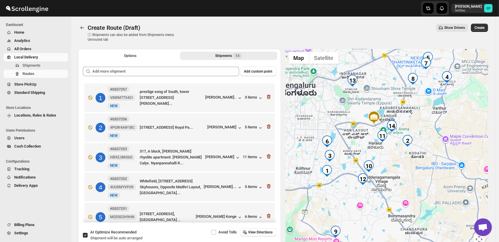
click at [266, 96] on icon "button" at bounding box center [269, 97] width 6 height 6
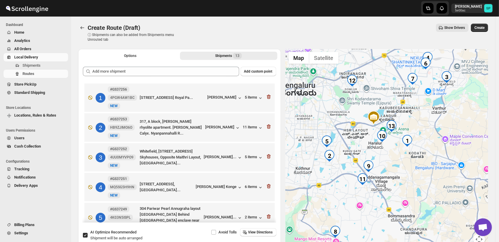
click at [266, 96] on icon "button" at bounding box center [269, 97] width 6 height 6
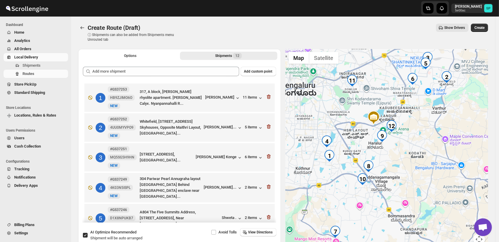
click at [266, 96] on icon "button" at bounding box center [269, 97] width 6 height 6
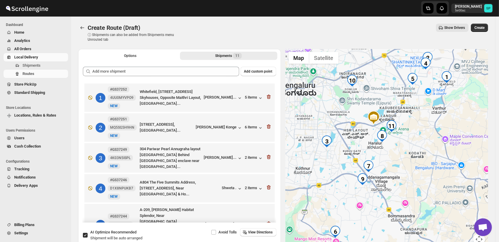
click at [266, 96] on icon "button" at bounding box center [269, 97] width 6 height 6
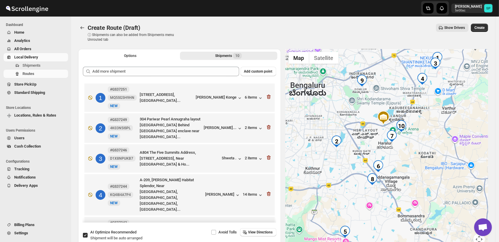
click at [266, 96] on icon "button" at bounding box center [269, 97] width 6 height 6
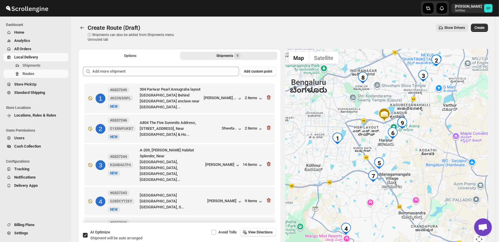
click at [266, 96] on icon "button" at bounding box center [269, 98] width 6 height 6
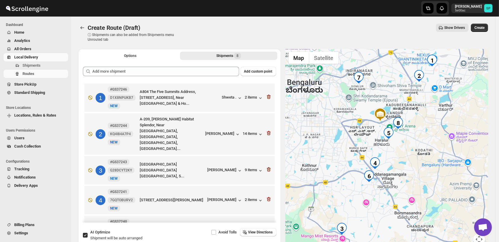
click at [266, 96] on icon "button" at bounding box center [269, 97] width 6 height 6
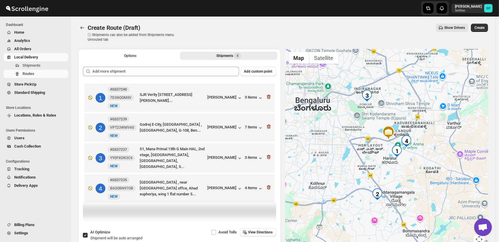
click at [263, 96] on icon "button" at bounding box center [260, 98] width 6 height 6
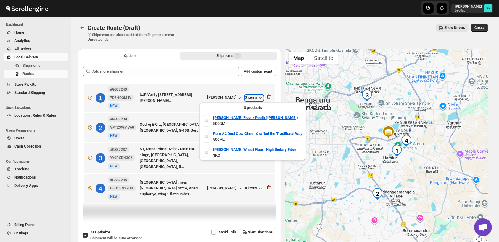
click at [263, 96] on icon "button" at bounding box center [260, 98] width 6 height 6
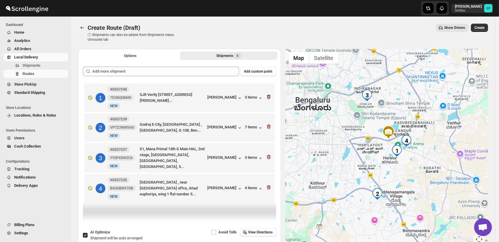
click at [269, 96] on icon "button" at bounding box center [268, 97] width 4 height 4
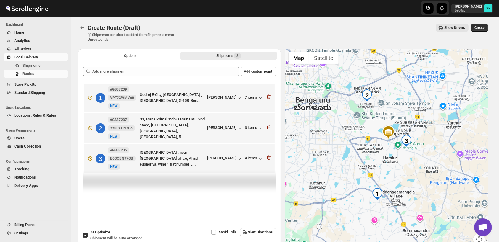
click at [269, 96] on icon "button" at bounding box center [268, 97] width 4 height 4
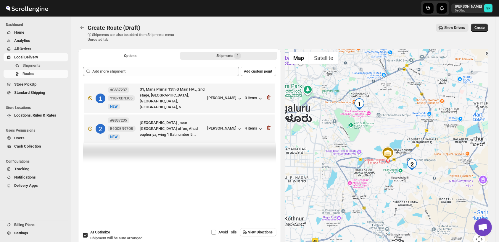
click at [269, 96] on icon "button" at bounding box center [268, 98] width 4 height 4
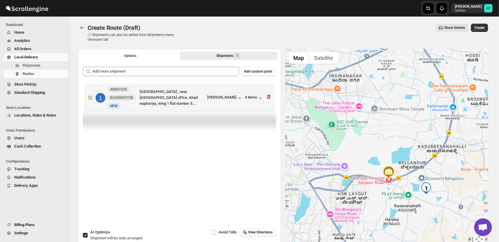
click at [269, 96] on icon "button" at bounding box center [268, 97] width 4 height 4
